Goal: Find specific page/section: Find specific page/section

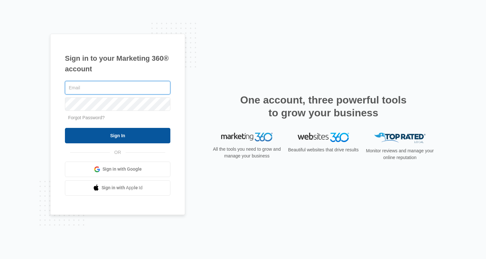
type input "hollie.giddens@madwire.com"
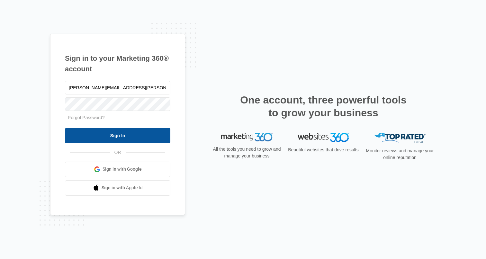
click at [129, 137] on input "Sign In" at bounding box center [117, 135] width 105 height 15
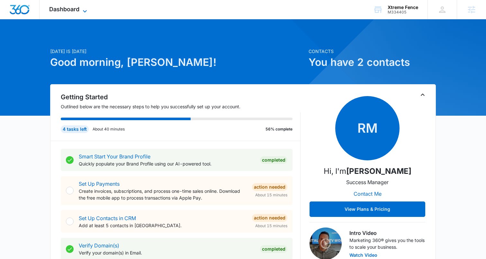
click at [77, 9] on span "Dashboard" at bounding box center [64, 9] width 30 height 7
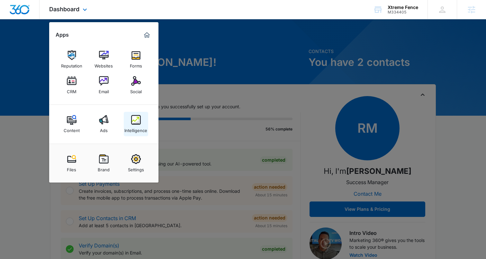
click at [139, 122] on img at bounding box center [136, 120] width 10 height 10
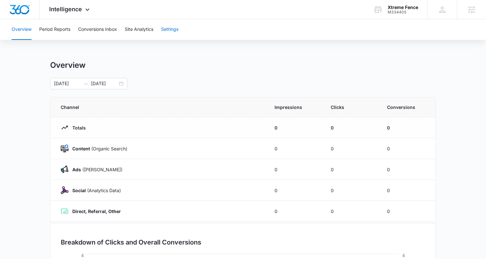
click at [167, 29] on button "Settings" at bounding box center [169, 29] width 17 height 21
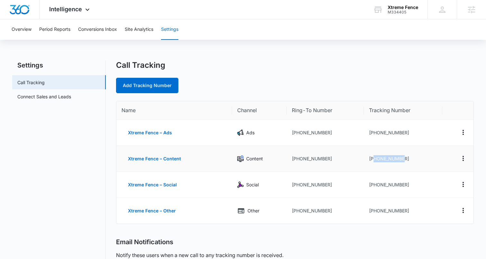
drag, startPoint x: 374, startPoint y: 158, endPoint x: 412, endPoint y: 158, distance: 37.9
click at [412, 158] on td "[PHONE_NUMBER]" at bounding box center [403, 159] width 78 height 26
copy td "9542566471"
drag, startPoint x: 374, startPoint y: 183, endPoint x: 439, endPoint y: 186, distance: 65.3
click at [439, 186] on td "[PHONE_NUMBER]" at bounding box center [403, 185] width 78 height 26
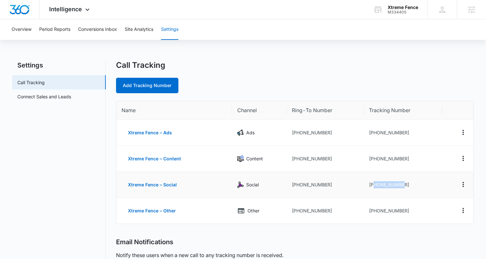
copy td "9542566821"
click at [372, 209] on td "[PHONE_NUMBER]" at bounding box center [403, 211] width 78 height 26
drag, startPoint x: 374, startPoint y: 209, endPoint x: 419, endPoint y: 208, distance: 44.7
click at [419, 208] on td "[PHONE_NUMBER]" at bounding box center [403, 211] width 78 height 26
copy td "9542566887"
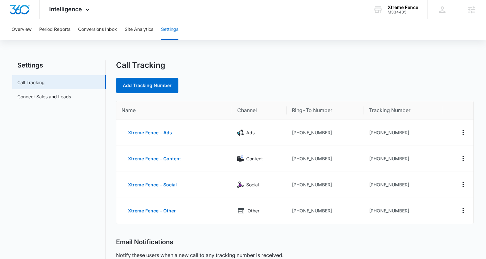
click at [280, 70] on div "Call Tracking" at bounding box center [295, 65] width 358 height 10
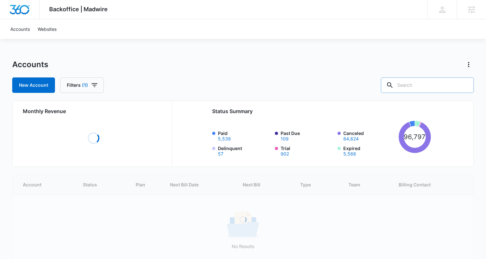
click at [423, 90] on input "text" at bounding box center [427, 84] width 93 height 15
paste input "M334405"
type input "M334405"
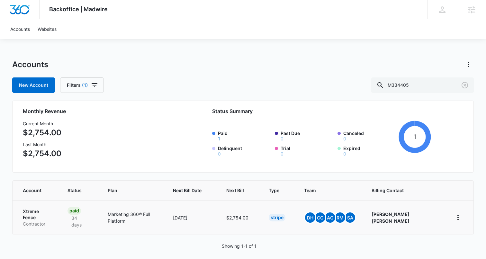
click at [36, 209] on p "Xtreme Fence" at bounding box center [37, 214] width 29 height 13
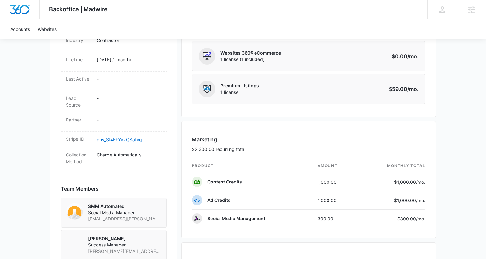
scroll to position [313, 0]
